Goal: Transaction & Acquisition: Purchase product/service

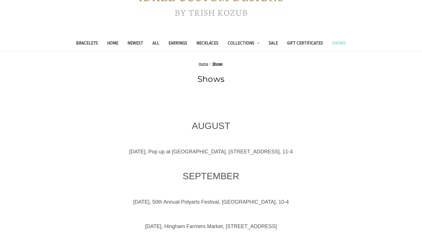
scroll to position [170, 0]
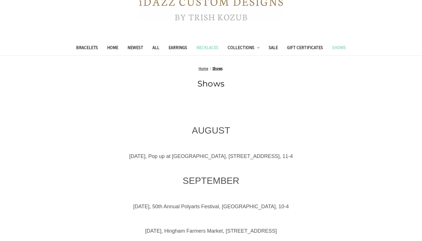
click at [204, 47] on link "Necklaces" at bounding box center [207, 48] width 31 height 14
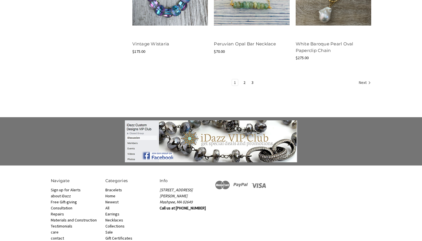
scroll to position [806, 0]
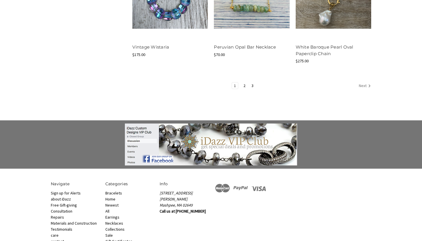
click at [360, 86] on link "Next" at bounding box center [364, 85] width 14 height 7
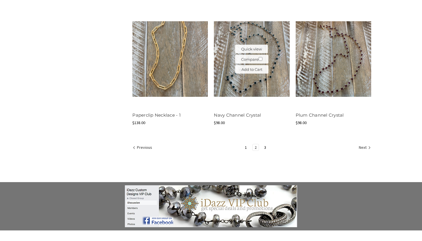
scroll to position [733, 0]
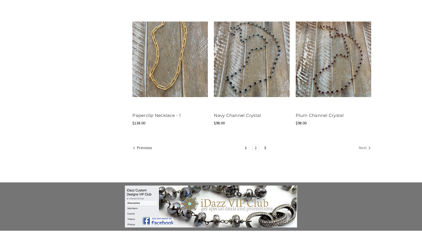
click at [363, 145] on link "Next" at bounding box center [364, 147] width 14 height 7
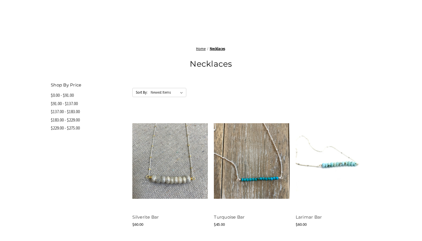
scroll to position [241, 0]
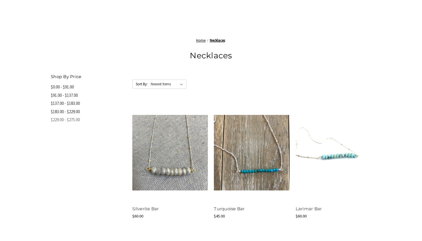
click at [77, 117] on link "$229.00 - $275.00" at bounding box center [89, 120] width 76 height 8
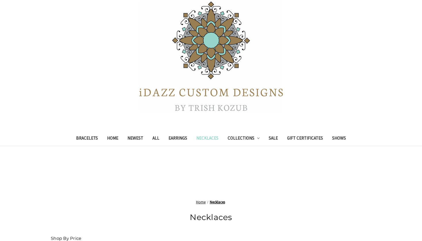
scroll to position [64, 0]
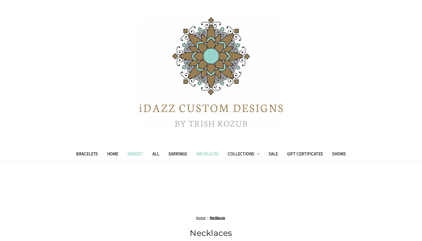
click at [126, 155] on link "Newest" at bounding box center [135, 155] width 25 height 14
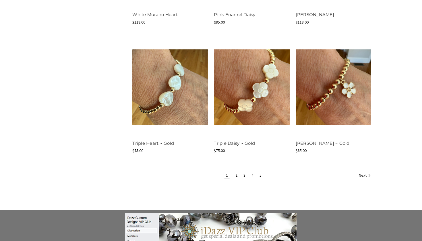
scroll to position [700, 0]
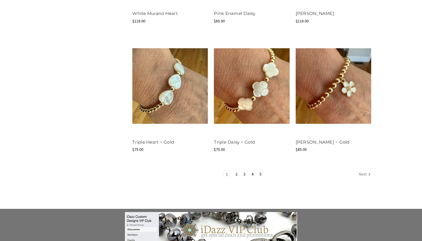
click at [364, 172] on link "Next" at bounding box center [364, 174] width 14 height 7
